Goal: Contribute content

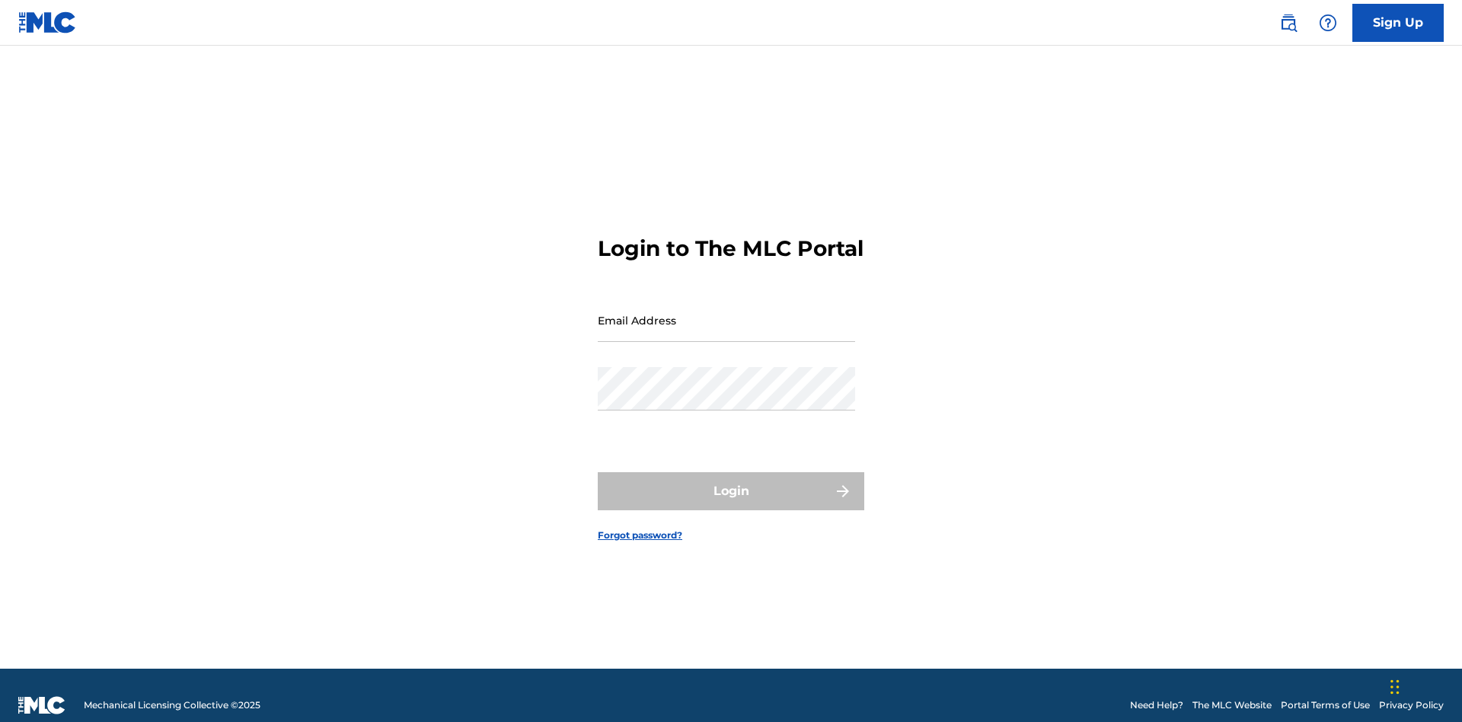
scroll to position [20, 0]
click at [726, 313] on input "Email Address" at bounding box center [726, 319] width 257 height 43
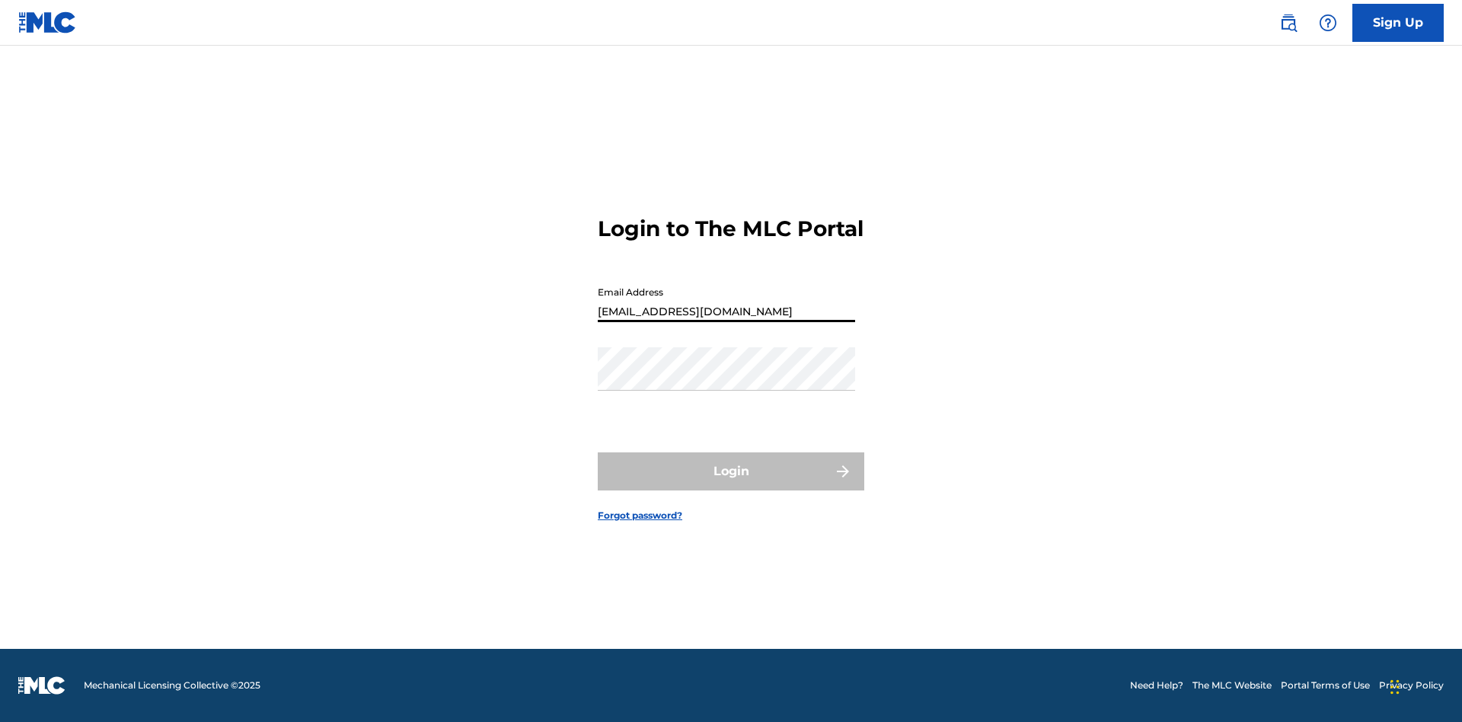
type input "Duke.McTesterson@gmail.com"
click at [731, 484] on button "Login" at bounding box center [731, 471] width 266 height 38
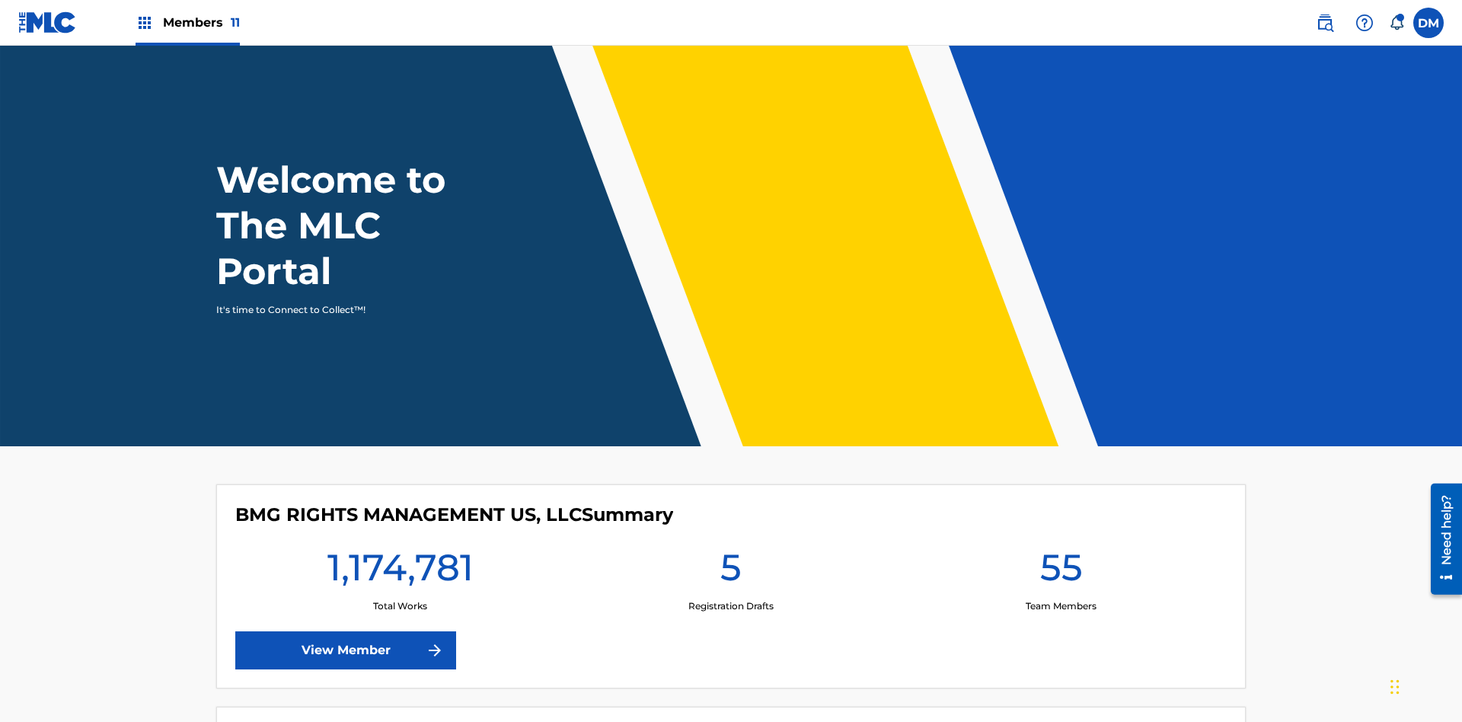
click at [187, 22] on span "Members 11" at bounding box center [201, 23] width 77 height 18
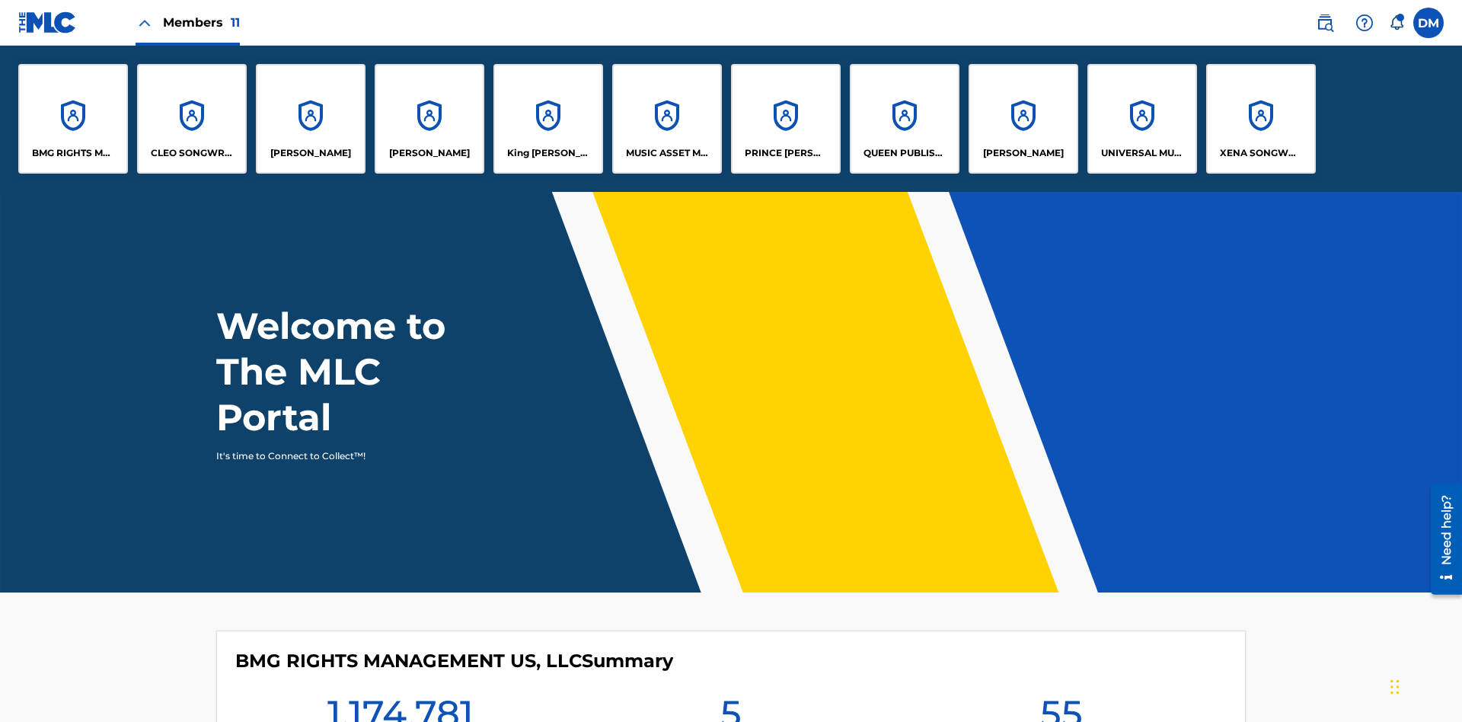
click at [1141, 153] on p "UNIVERSAL MUSIC PUB GROUP" at bounding box center [1142, 153] width 83 height 14
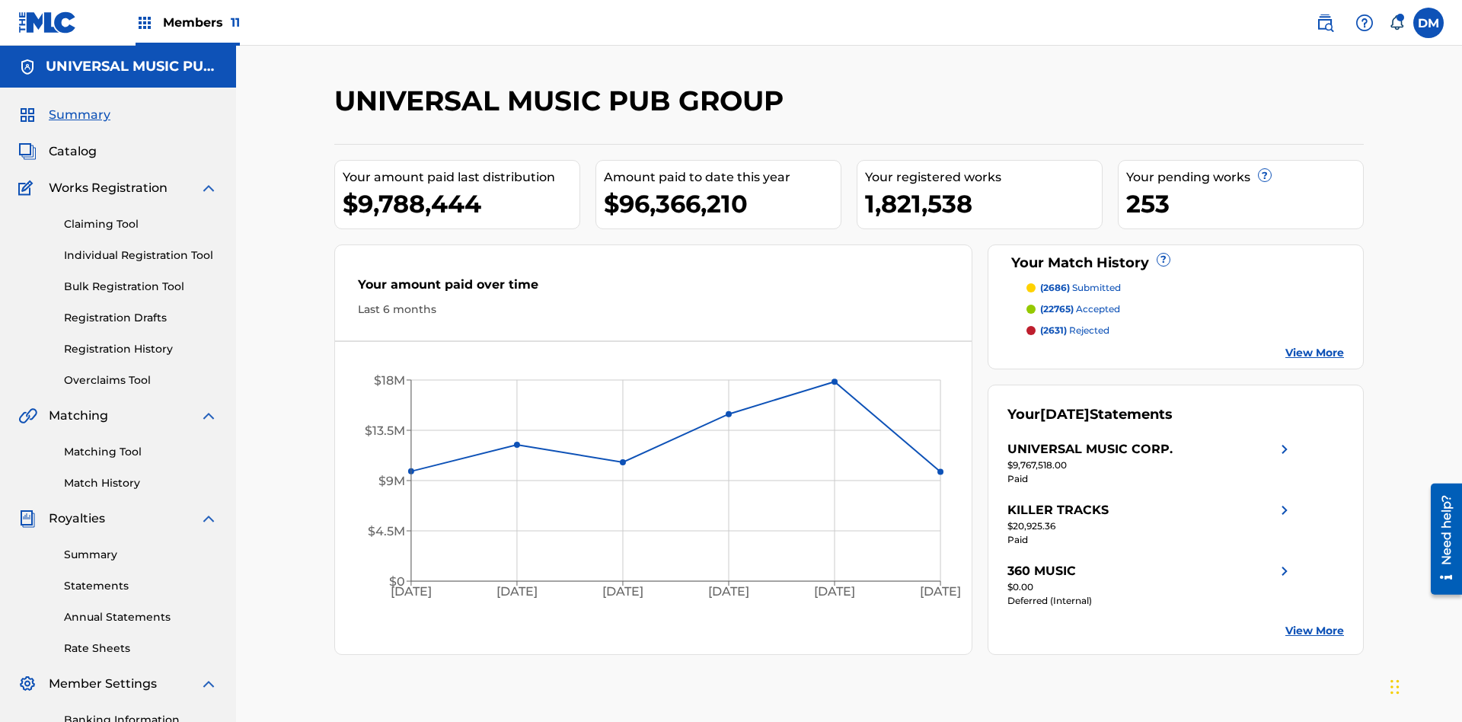
click at [141, 247] on link "Individual Registration Tool" at bounding box center [141, 255] width 154 height 16
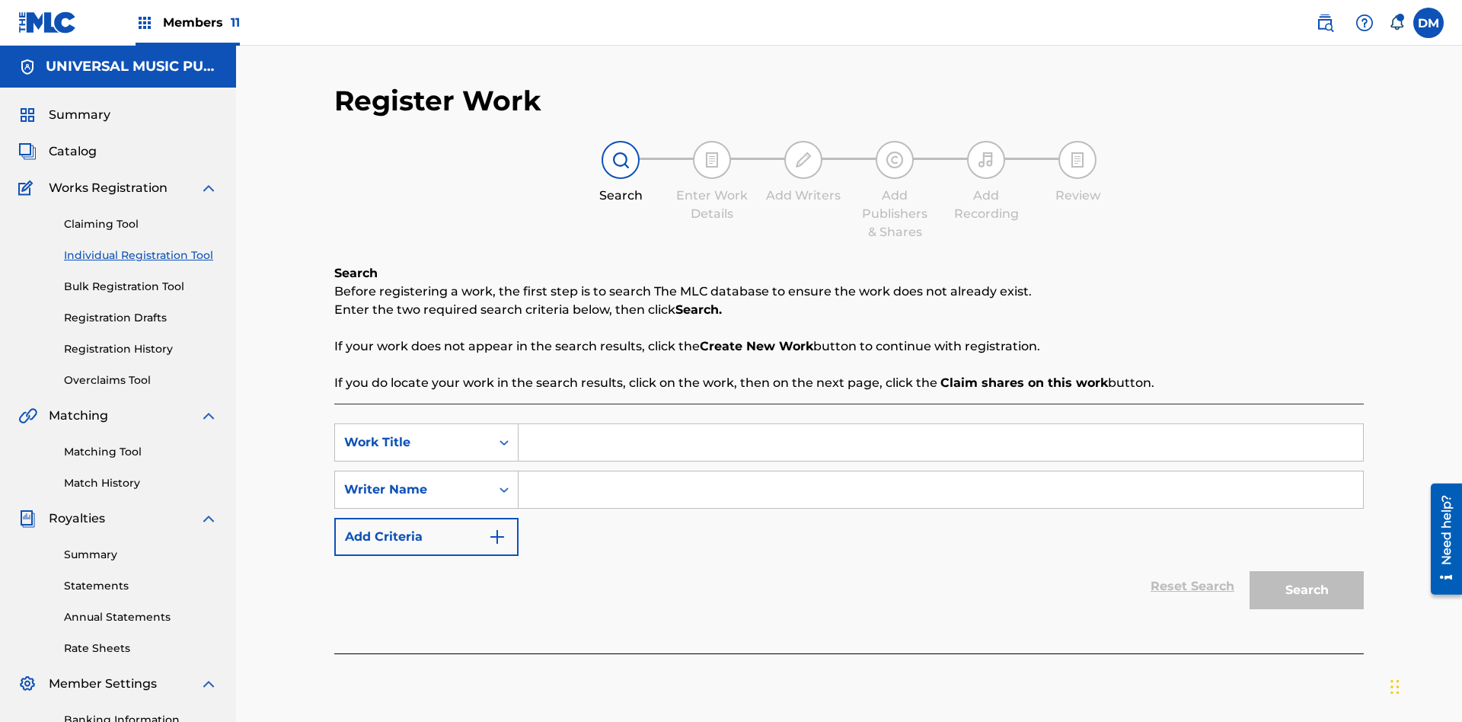
click at [940, 424] on input "Search Form" at bounding box center [940, 442] width 844 height 37
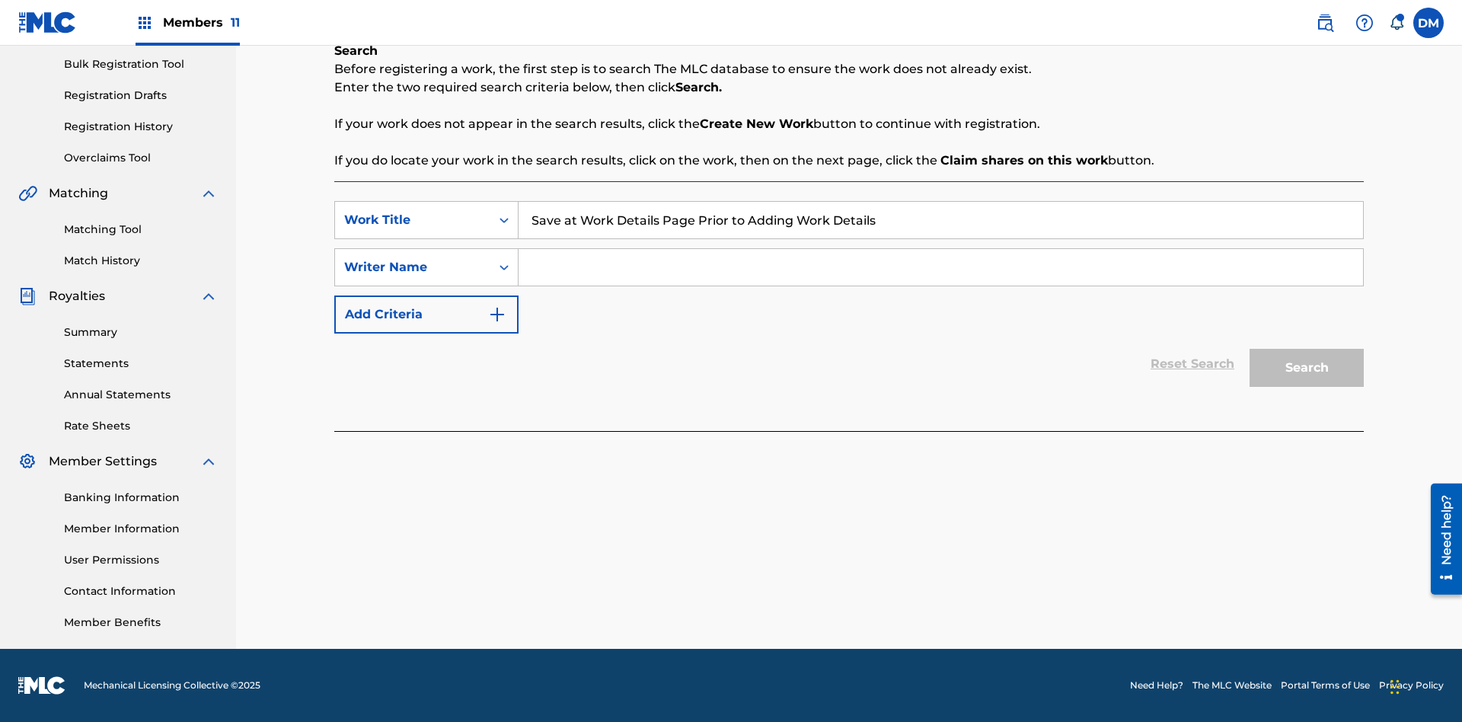
type input "Save at Work Details Page Prior to Adding Work Details"
click at [940, 267] on input "Search Form" at bounding box center [940, 267] width 844 height 37
type input "QWERTYUIOP"
click at [1306, 368] on button "Search" at bounding box center [1306, 368] width 114 height 38
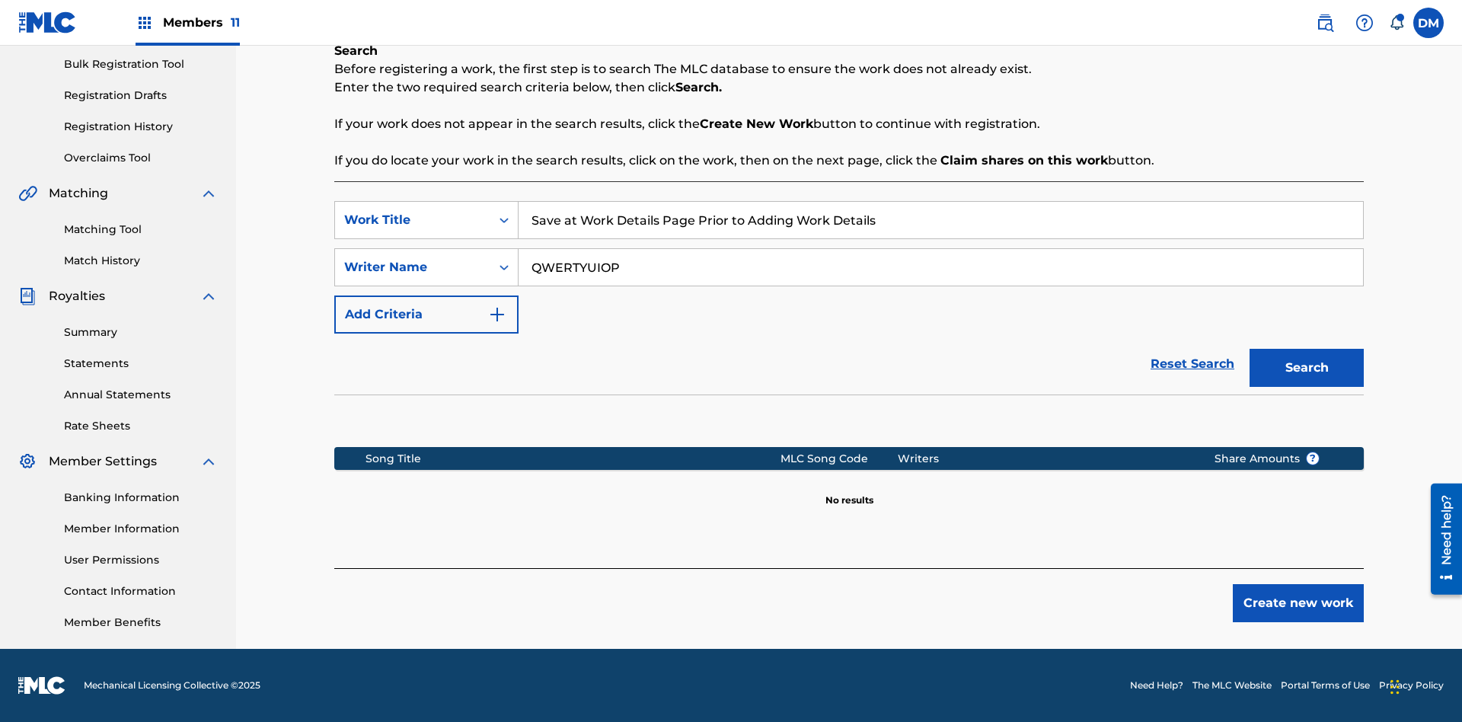
click at [1298, 603] on button "Create new work" at bounding box center [1297, 603] width 131 height 38
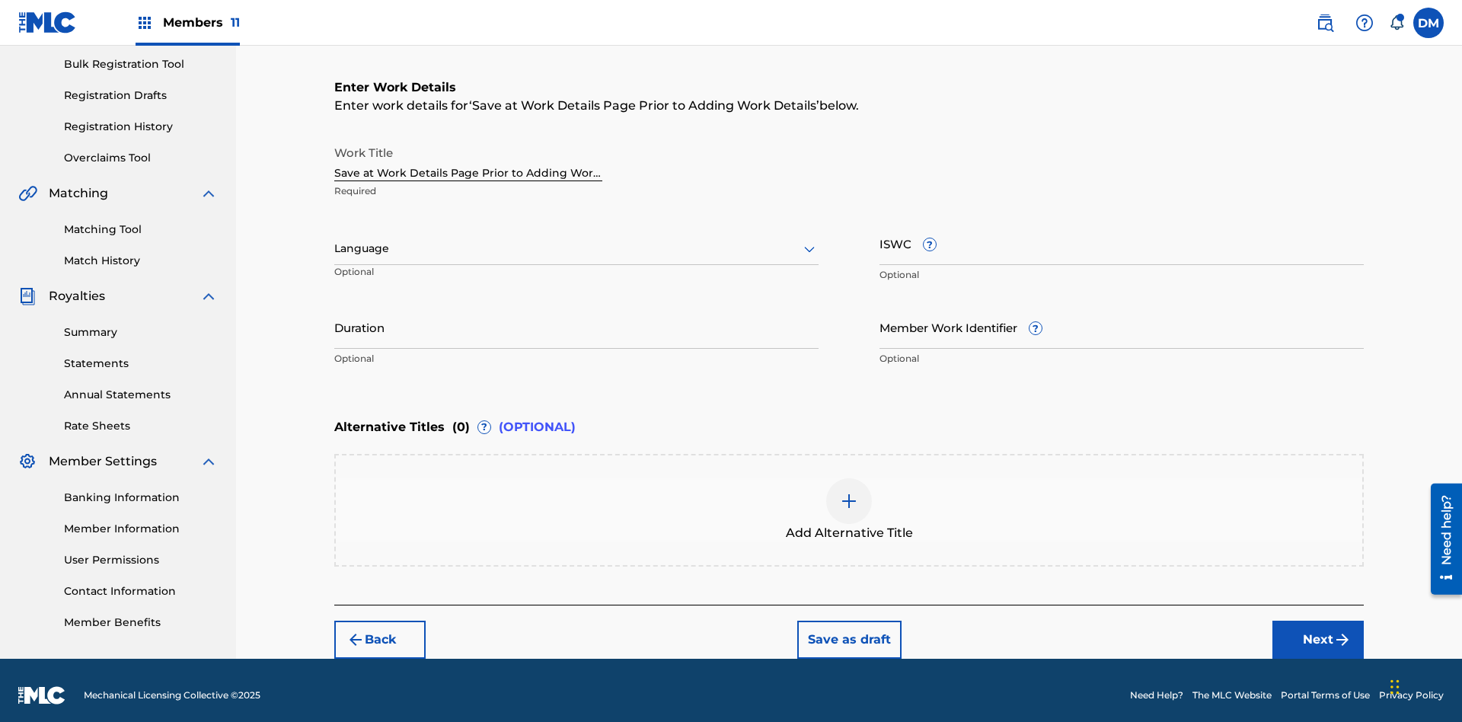
click at [848, 629] on button "Save as draft" at bounding box center [849, 639] width 104 height 38
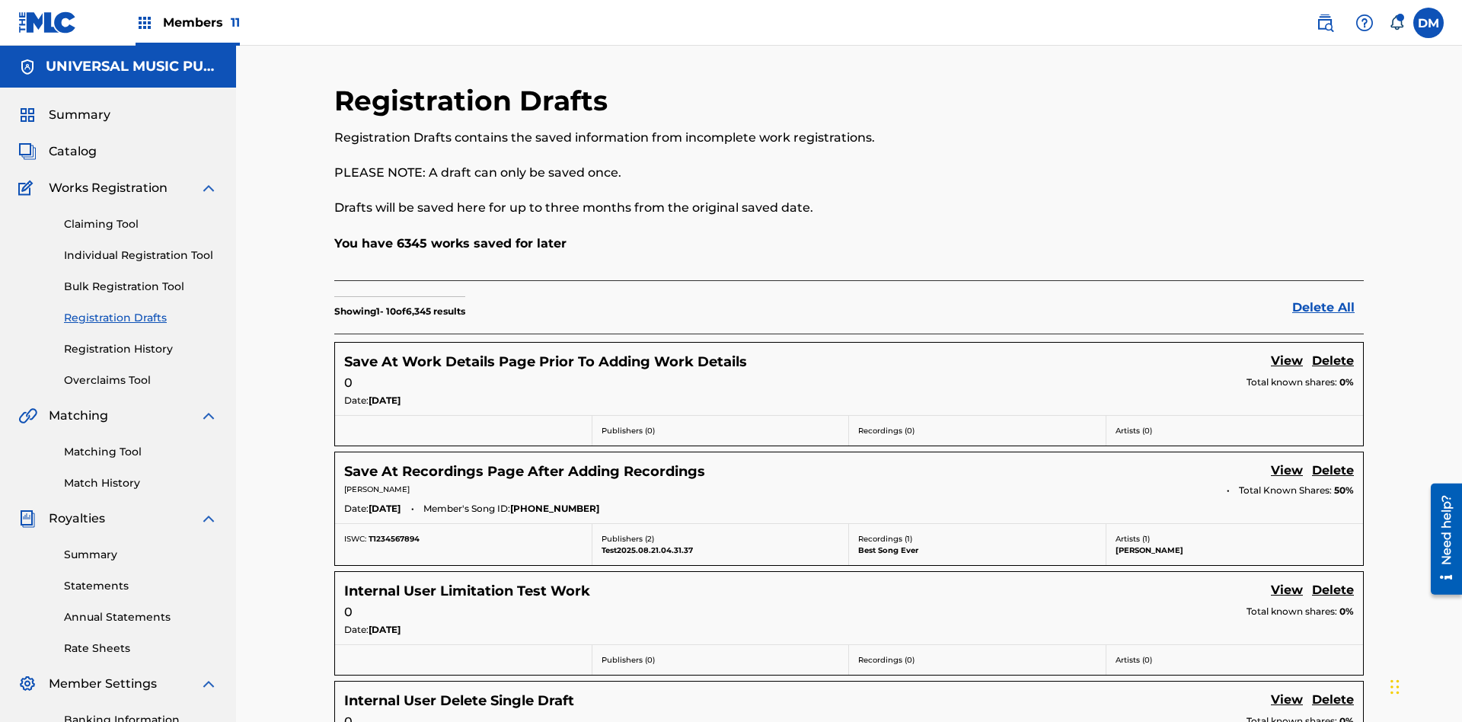
click at [1286, 352] on link "View" at bounding box center [1286, 362] width 32 height 21
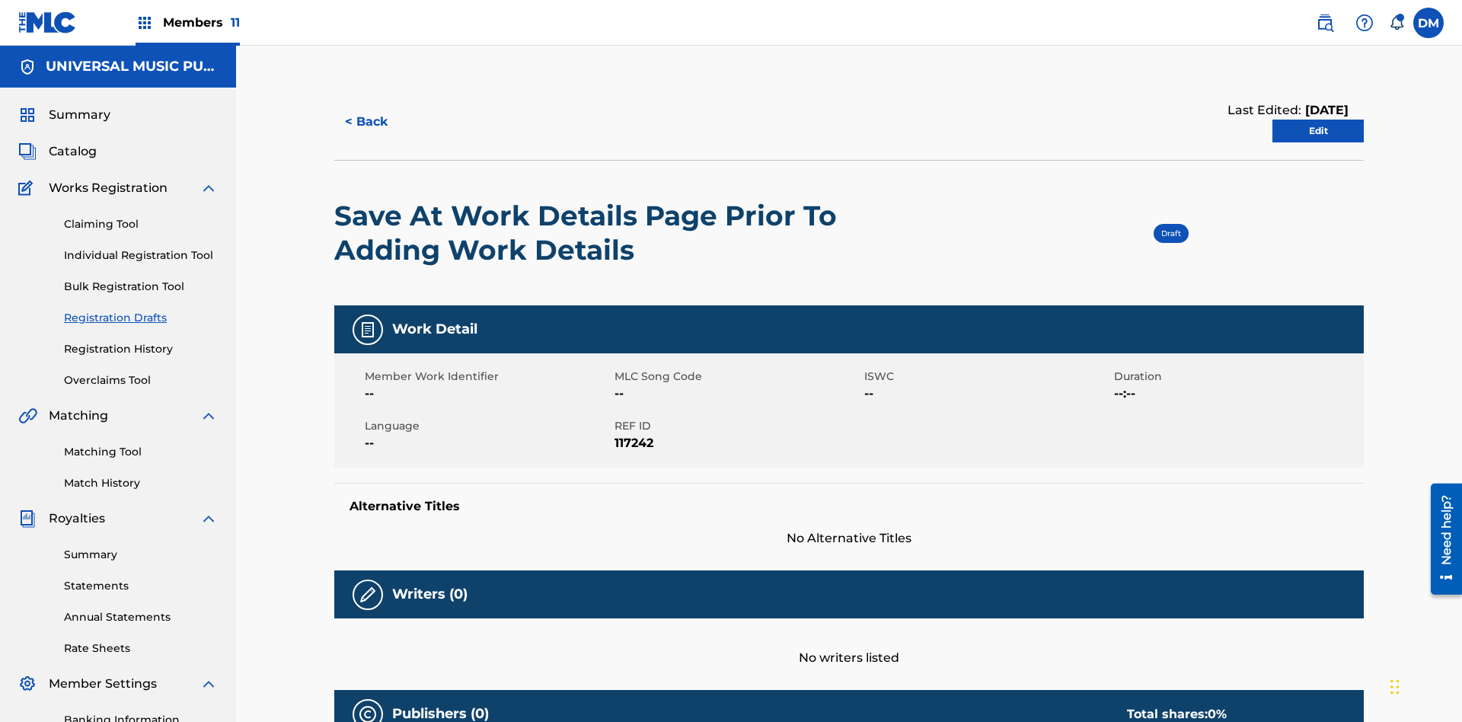
click at [1318, 120] on link "Edit" at bounding box center [1317, 131] width 91 height 23
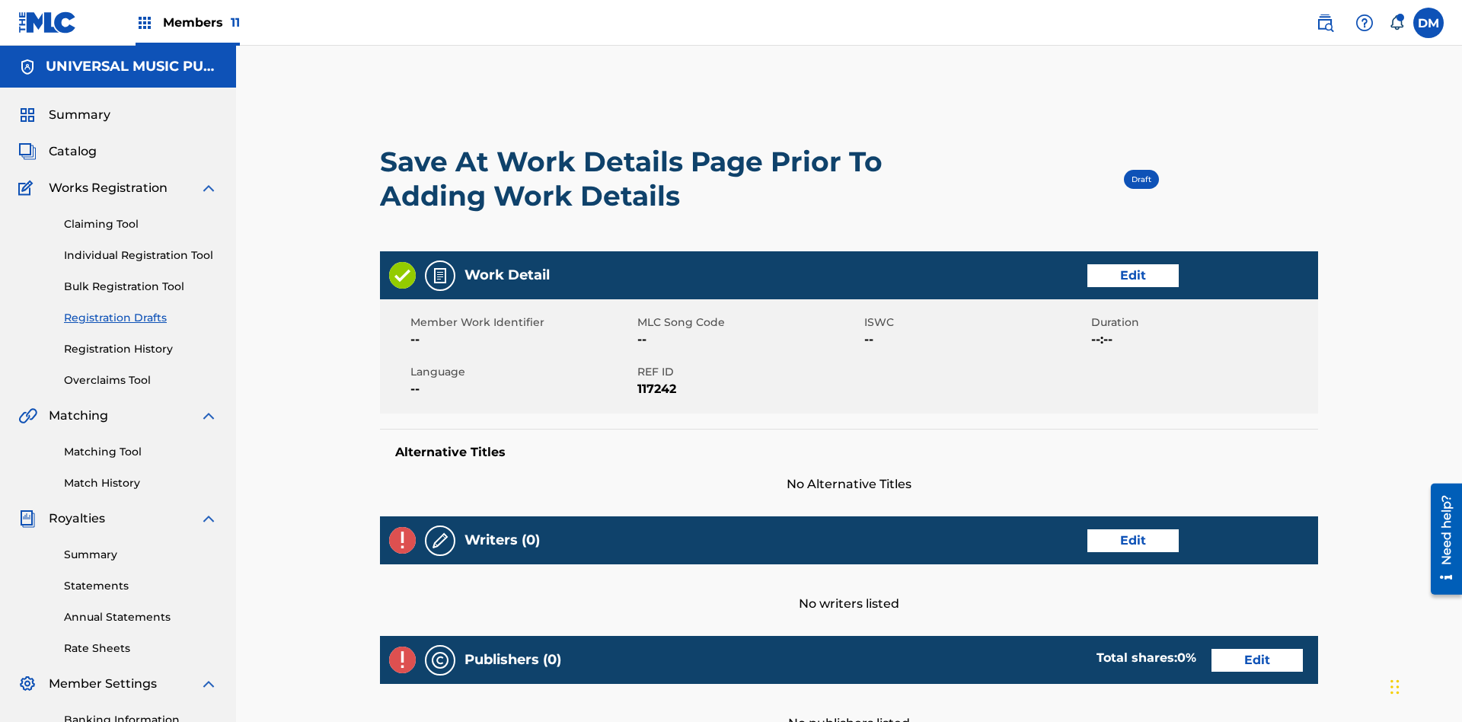
scroll to position [239, 380]
